Goal: Navigation & Orientation: Find specific page/section

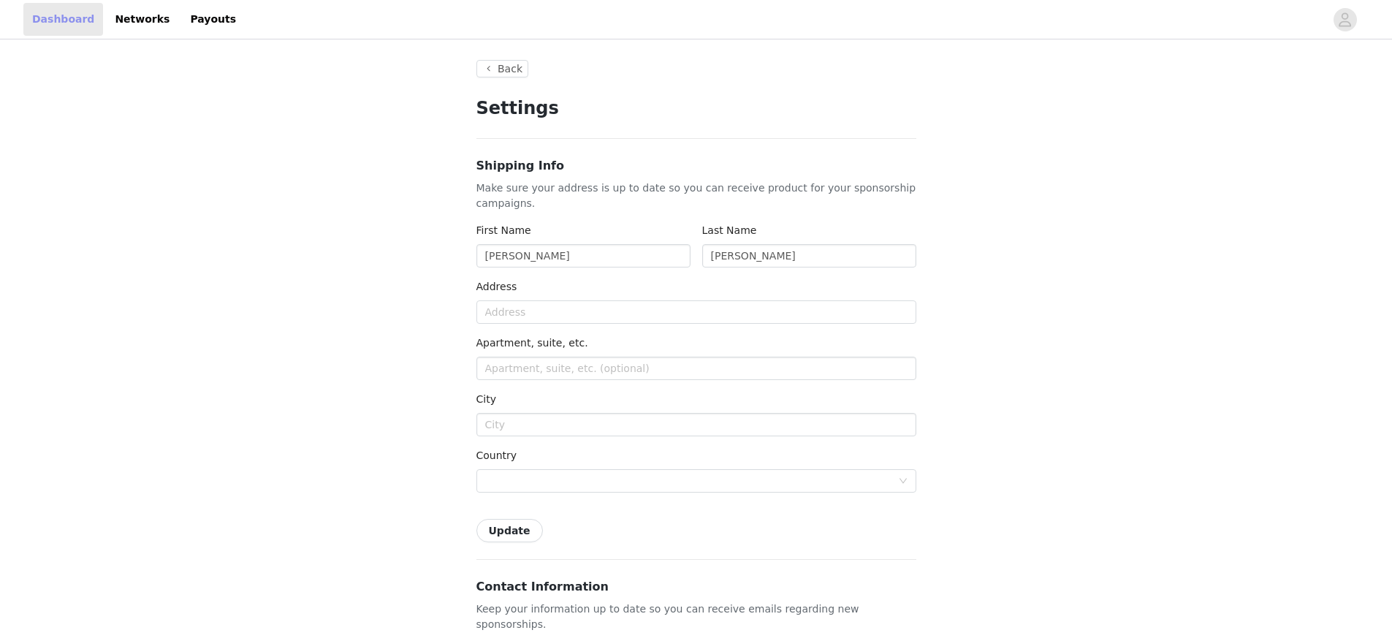
click at [75, 18] on link "Dashboard" at bounding box center [63, 19] width 80 height 33
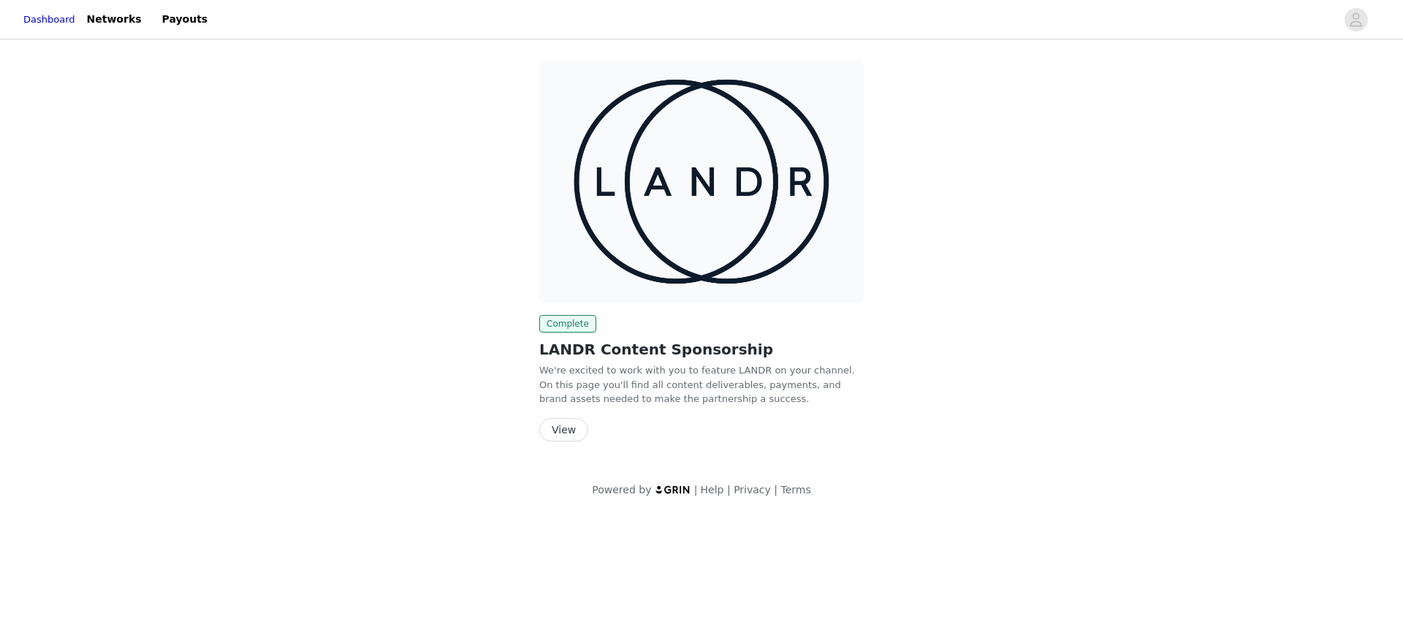
click at [623, 186] on img at bounding box center [701, 181] width 325 height 243
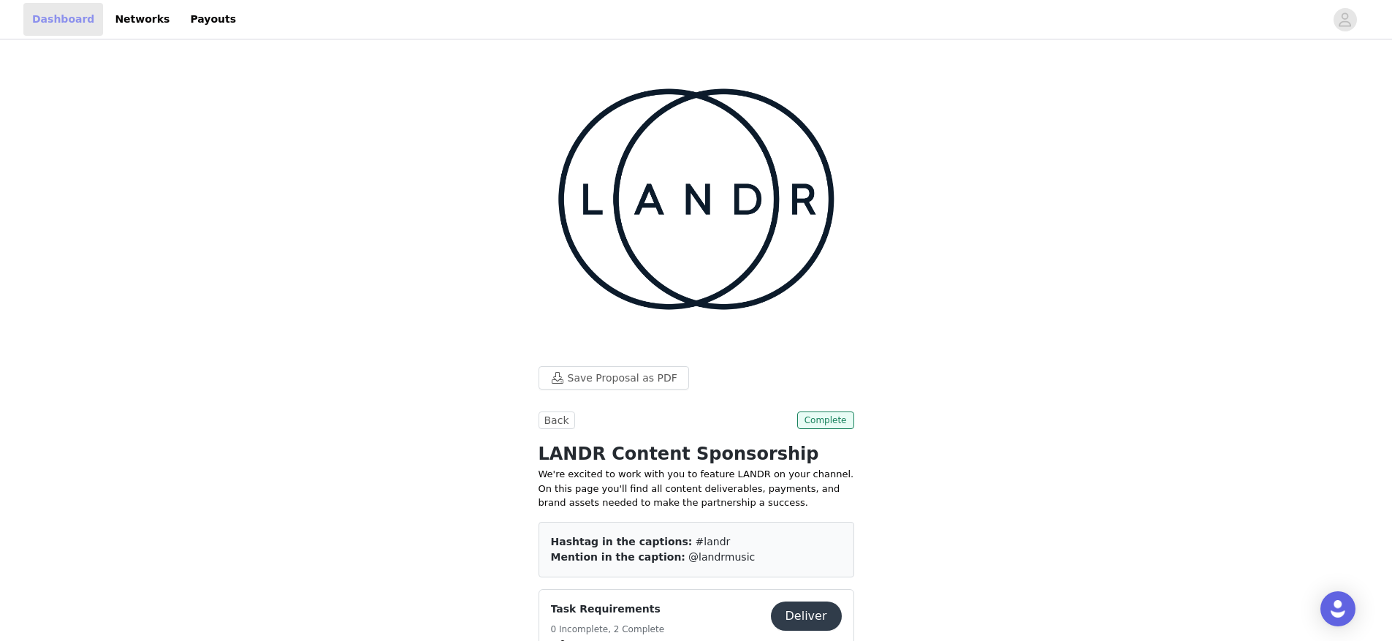
click at [48, 26] on link "Dashboard" at bounding box center [63, 19] width 80 height 33
